Goal: Transaction & Acquisition: Subscribe to service/newsletter

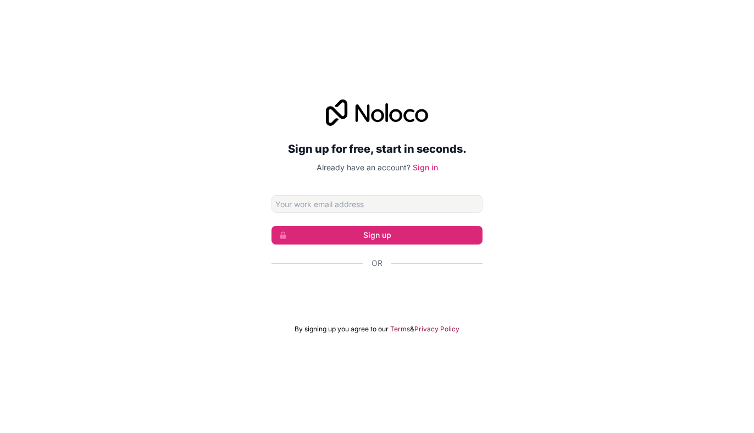
click at [550, 167] on div "Sign up for free, start in seconds. Already have an account? Sign in Sign up Or…" at bounding box center [377, 216] width 754 height 265
click at [346, 202] on input "Email address" at bounding box center [376, 204] width 211 height 18
paste input "[EMAIL_ADDRESS][DOMAIN_NAME]"
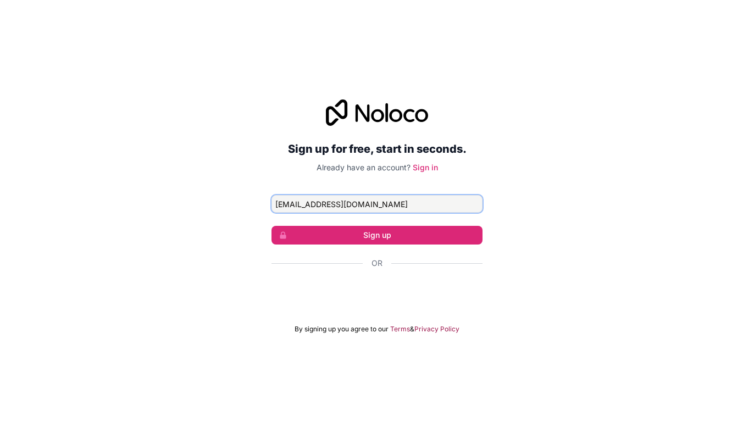
type input "[EMAIL_ADDRESS][DOMAIN_NAME]"
click at [212, 211] on div "Sign up for free, start in seconds. Already have an account? Sign in [EMAIL_ADD…" at bounding box center [377, 216] width 754 height 265
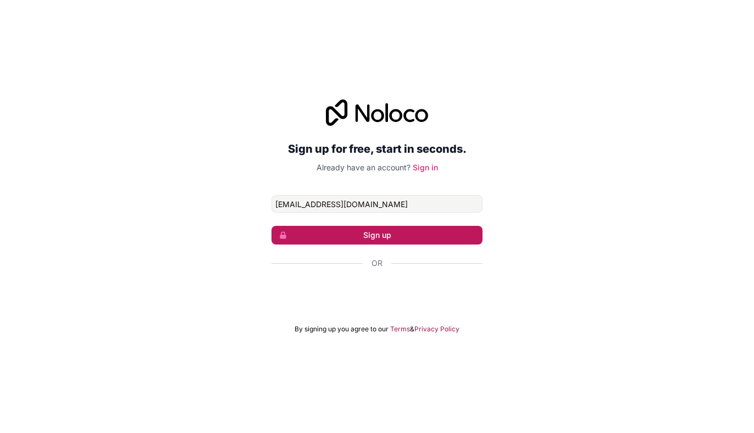
click at [298, 234] on button "Sign up" at bounding box center [376, 235] width 211 height 19
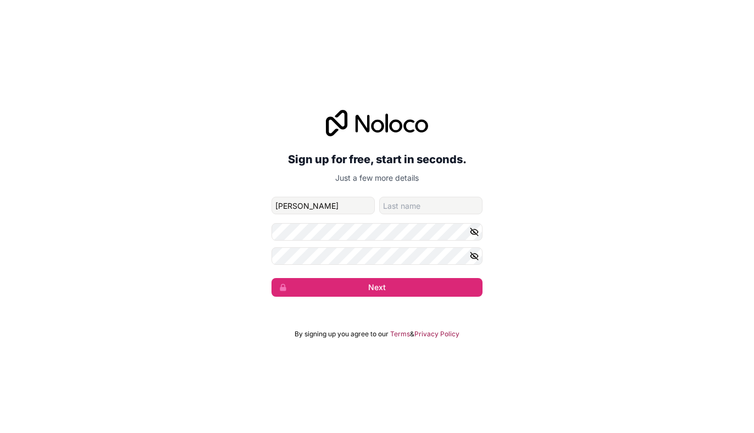
type input "[PERSON_NAME]"
type input "gupta"
click at [232, 232] on div "Sign up for free, start in seconds. Just a few more details [EMAIL_ADDRESS][DOM…" at bounding box center [377, 204] width 754 height 218
click at [474, 254] on icon "button" at bounding box center [474, 256] width 10 height 10
click at [475, 231] on icon "button" at bounding box center [474, 232] width 10 height 10
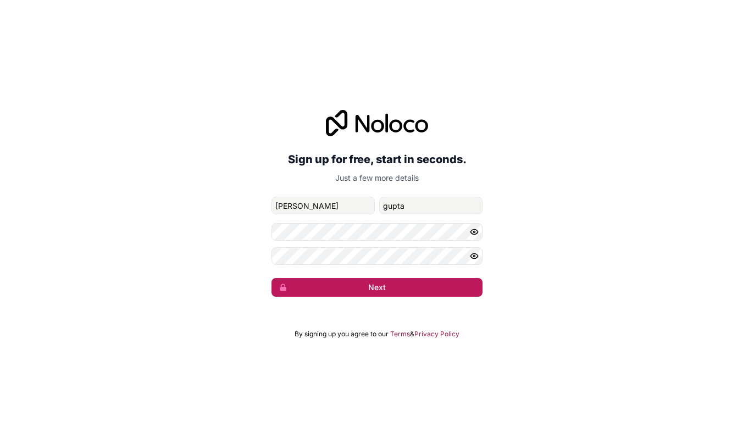
click at [382, 289] on button "Next" at bounding box center [376, 287] width 211 height 19
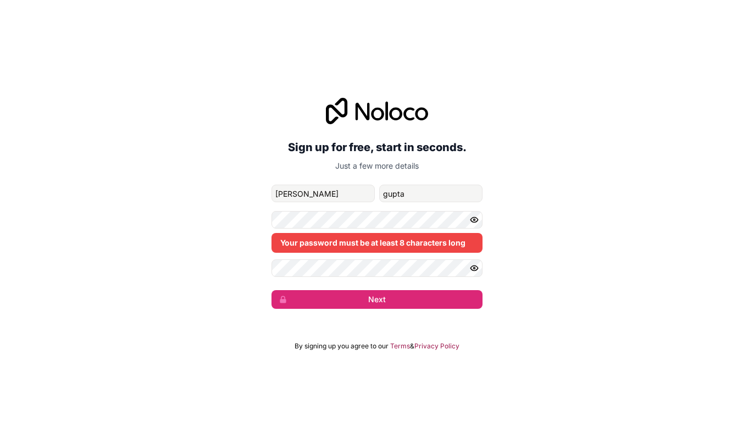
click at [354, 247] on div "Your password must be at least 8 characters long" at bounding box center [376, 243] width 211 height 20
click at [320, 241] on div "Your password must be at least 8 characters long" at bounding box center [376, 243] width 211 height 20
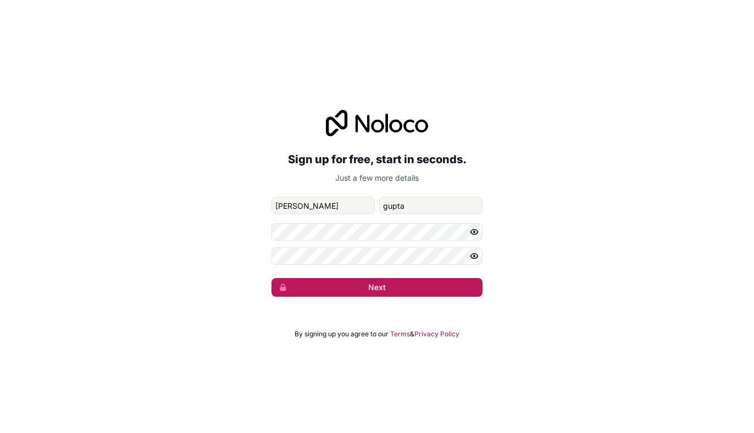
click at [344, 291] on button "Next" at bounding box center [376, 287] width 211 height 19
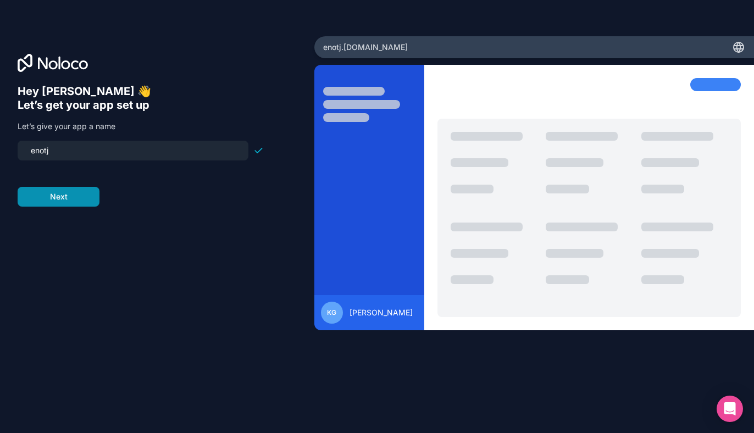
click at [88, 202] on button "Next" at bounding box center [59, 197] width 82 height 20
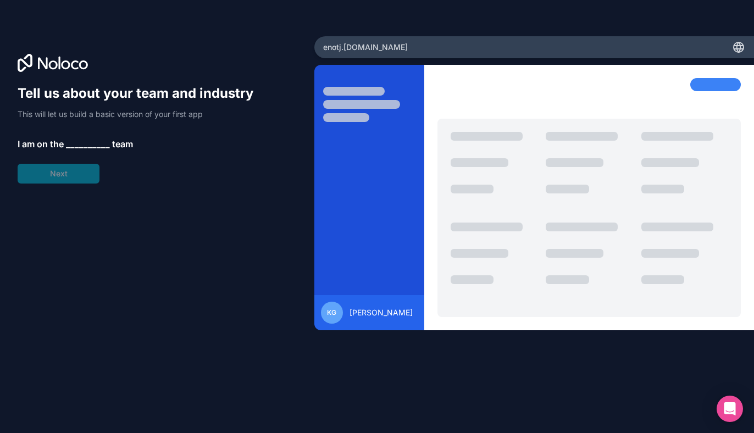
click at [82, 144] on span "__________" at bounding box center [88, 143] width 44 height 13
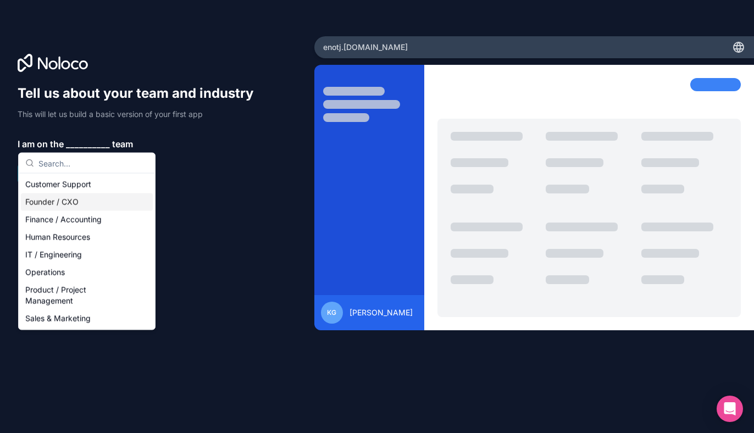
click at [83, 202] on div "Founder / CXO" at bounding box center [87, 202] width 132 height 18
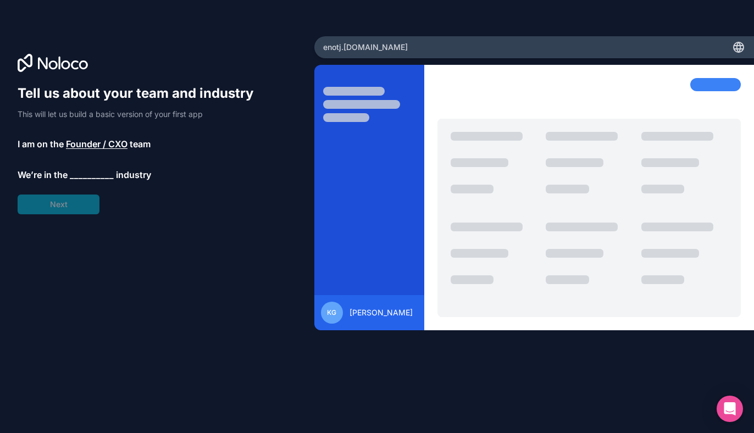
click at [76, 141] on span "Founder / CXO" at bounding box center [97, 143] width 62 height 13
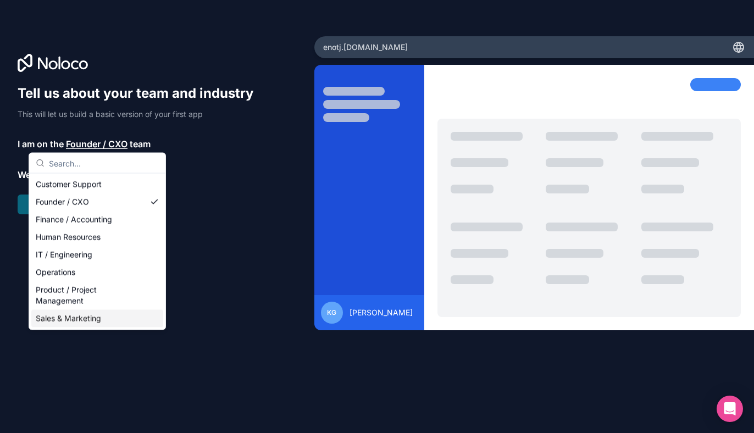
click at [87, 314] on div "Sales & Marketing" at bounding box center [97, 319] width 132 height 18
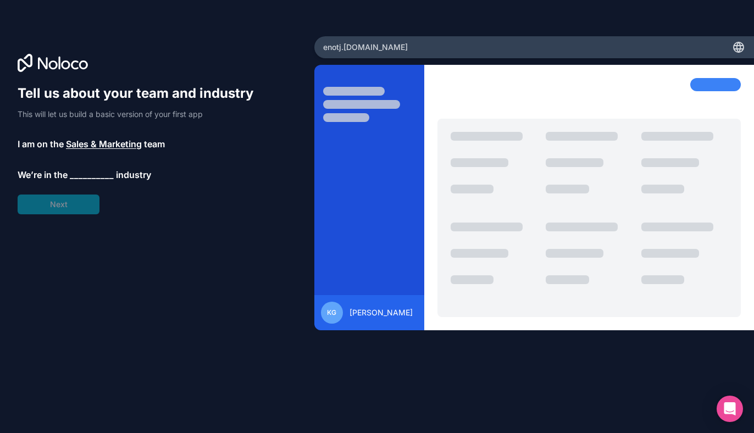
click at [73, 176] on span "__________" at bounding box center [92, 174] width 44 height 13
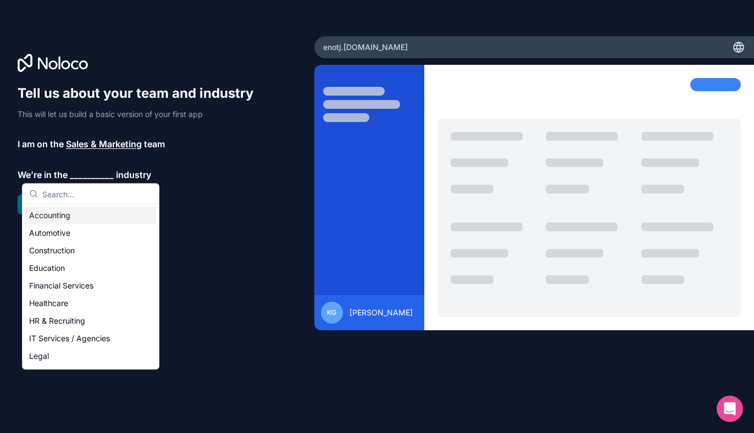
click at [75, 219] on div "Accounting" at bounding box center [91, 216] width 132 height 18
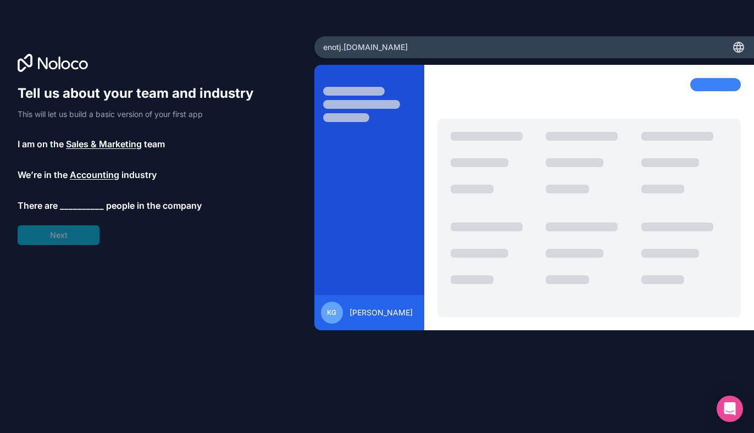
click at [74, 206] on span "__________" at bounding box center [82, 205] width 44 height 13
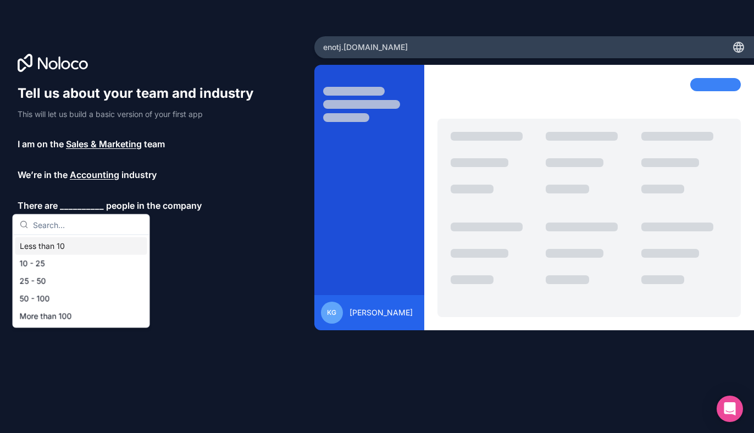
click at [76, 246] on div "Less than 10" at bounding box center [81, 246] width 132 height 18
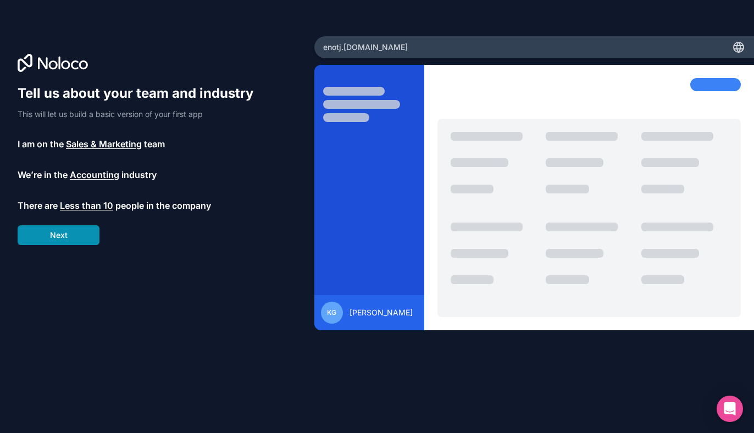
click at [64, 237] on button "Next" at bounding box center [59, 235] width 82 height 20
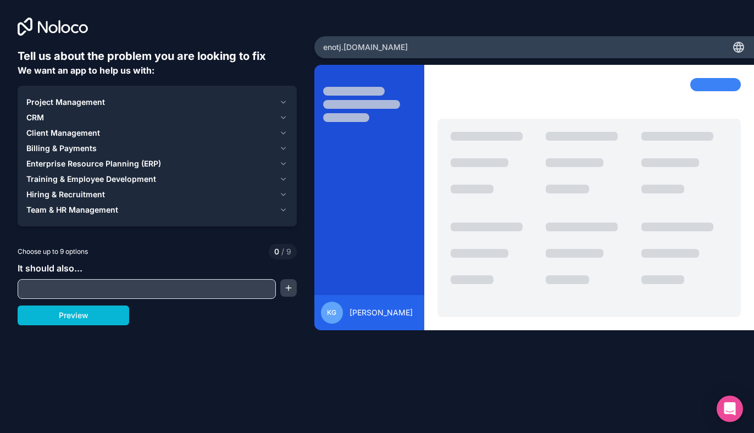
click at [90, 131] on span "Client Management" at bounding box center [63, 132] width 74 height 11
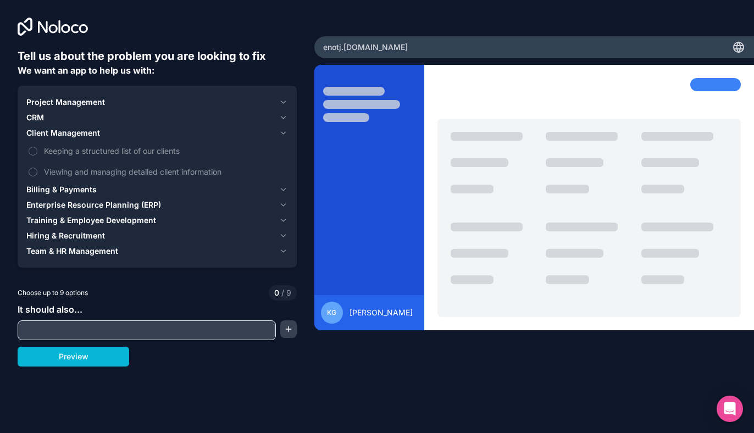
click at [50, 333] on input "text" at bounding box center [146, 330] width 253 height 15
click at [32, 151] on button "Keeping a structured list of our clients" at bounding box center [33, 151] width 9 height 9
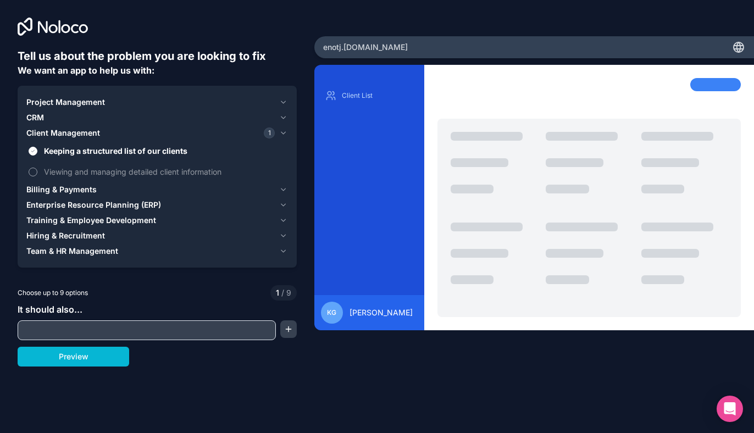
click at [32, 172] on button "Viewing and managing detailed client information" at bounding box center [33, 172] width 9 height 9
click at [83, 184] on span "Billing & Payments" at bounding box center [61, 189] width 70 height 11
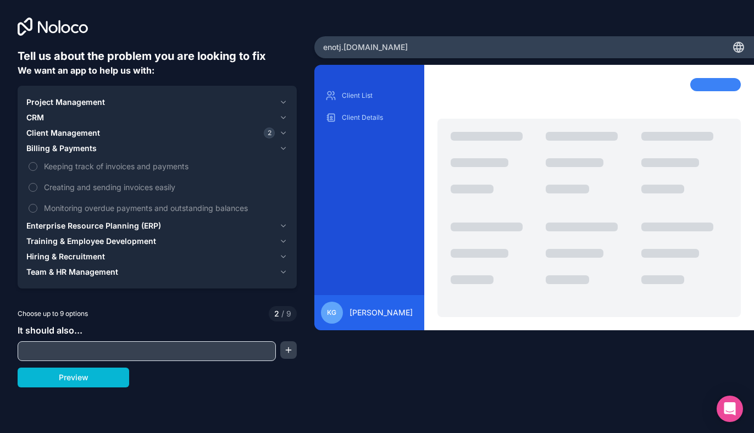
click at [79, 134] on span "Client Management" at bounding box center [63, 132] width 74 height 11
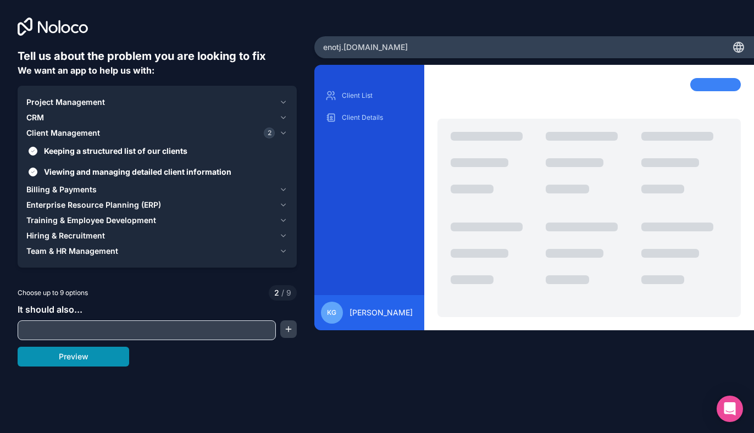
click at [100, 359] on button "Preview" at bounding box center [74, 357] width 112 height 20
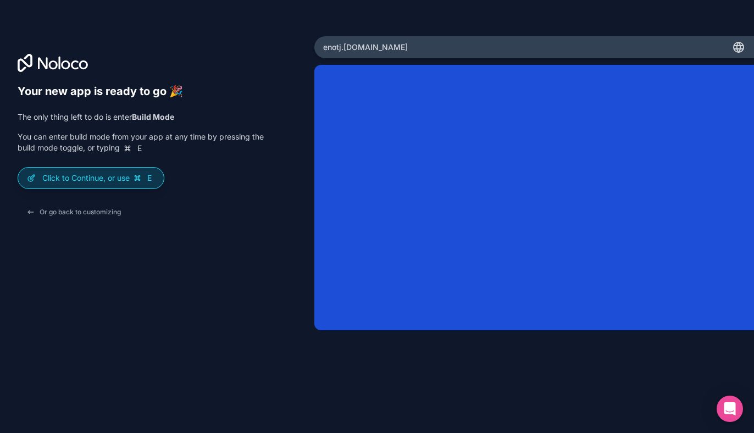
click at [138, 179] on icon at bounding box center [137, 177] width 5 height 5
